Goal: Information Seeking & Learning: Learn about a topic

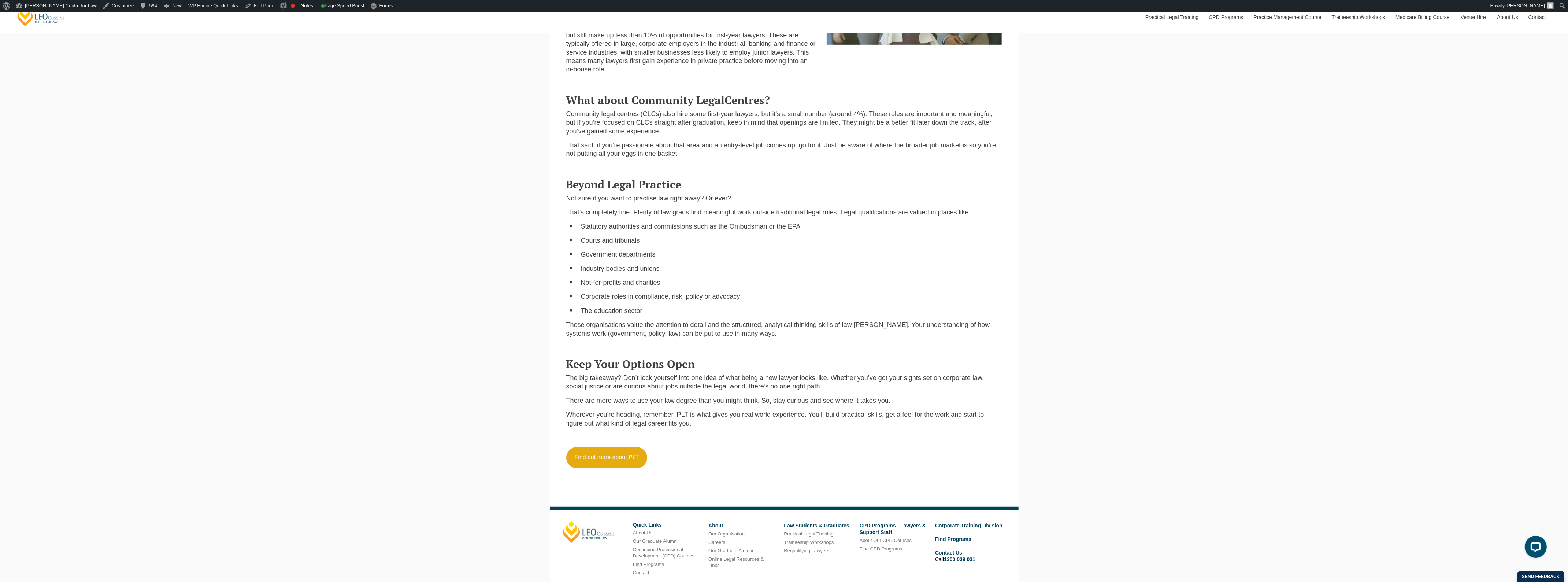
scroll to position [1007, 0]
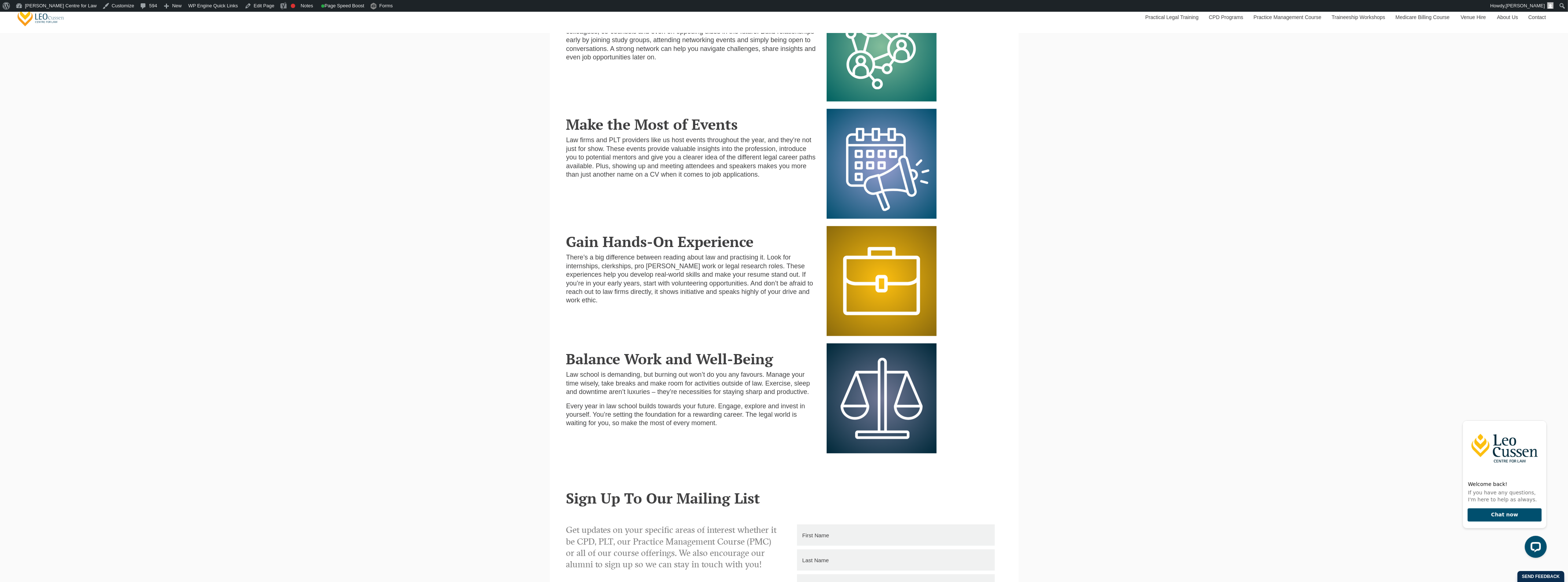
scroll to position [870, 0]
